Goal: Information Seeking & Learning: Find specific fact

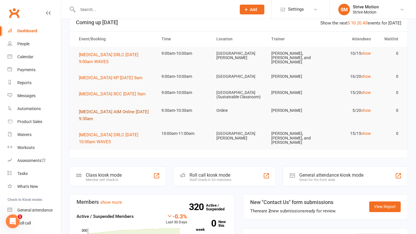
scroll to position [39, 0]
click at [127, 113] on span "[MEDICAL_DATA] AIM Online [DATE] 9:30am" at bounding box center [114, 115] width 70 height 12
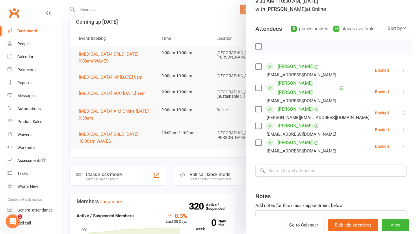
scroll to position [45, 0]
click at [28, 51] on link "Calendar" at bounding box center [34, 57] width 53 height 13
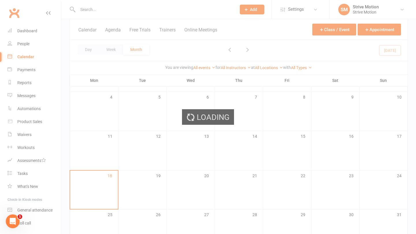
scroll to position [75, 0]
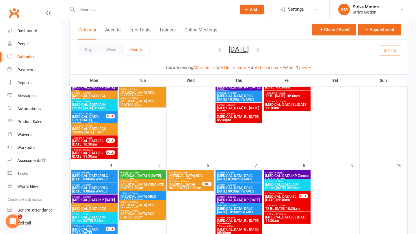
click at [303, 185] on span "[MEDICAL_DATA] AIM Online [DATE] 09:30am" at bounding box center [287, 186] width 44 height 7
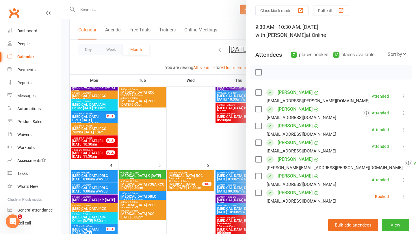
scroll to position [0, 0]
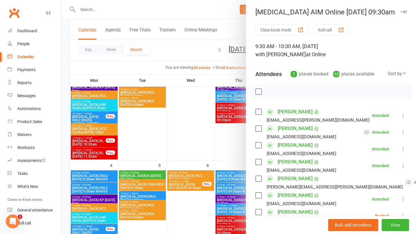
click at [403, 12] on icon "button" at bounding box center [403, 11] width 6 height 3
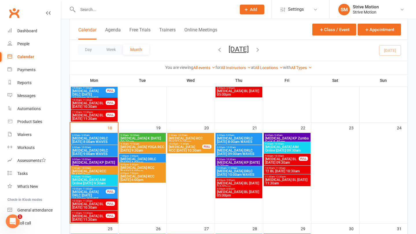
scroll to position [328, 0]
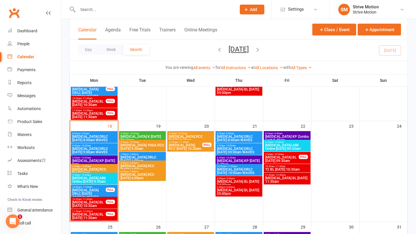
click at [299, 145] on span "[MEDICAL_DATA] AIM Online [DATE] 09:30am" at bounding box center [287, 147] width 44 height 7
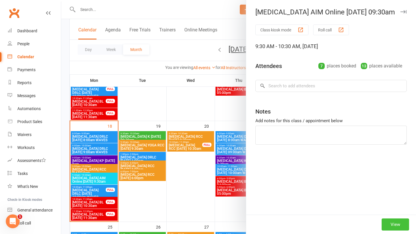
click at [398, 227] on button "View" at bounding box center [394, 225] width 27 height 12
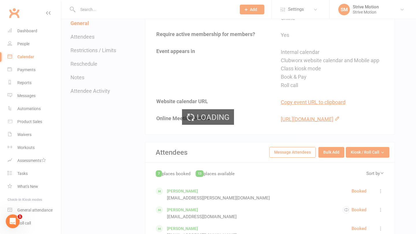
scroll to position [128, 0]
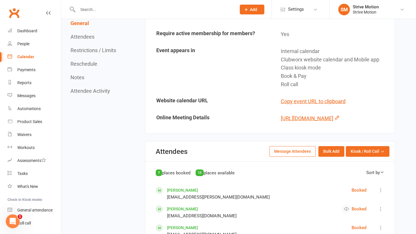
drag, startPoint x: 387, startPoint y: 176, endPoint x: 280, endPoint y: 119, distance: 121.3
click at [280, 119] on td "[URL][DOMAIN_NAME]" at bounding box center [332, 119] width 124 height 16
copy link "[URL][DOMAIN_NAME]"
click at [221, 127] on td "Online Meeting Details" at bounding box center [208, 119] width 124 height 16
click at [333, 122] on link "[URL][DOMAIN_NAME]" at bounding box center [307, 119] width 53 height 6
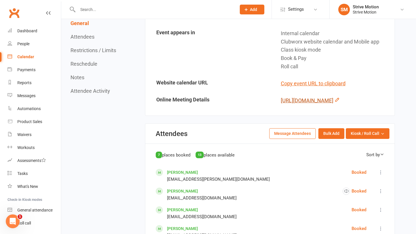
scroll to position [151, 0]
